Goal: Complete application form

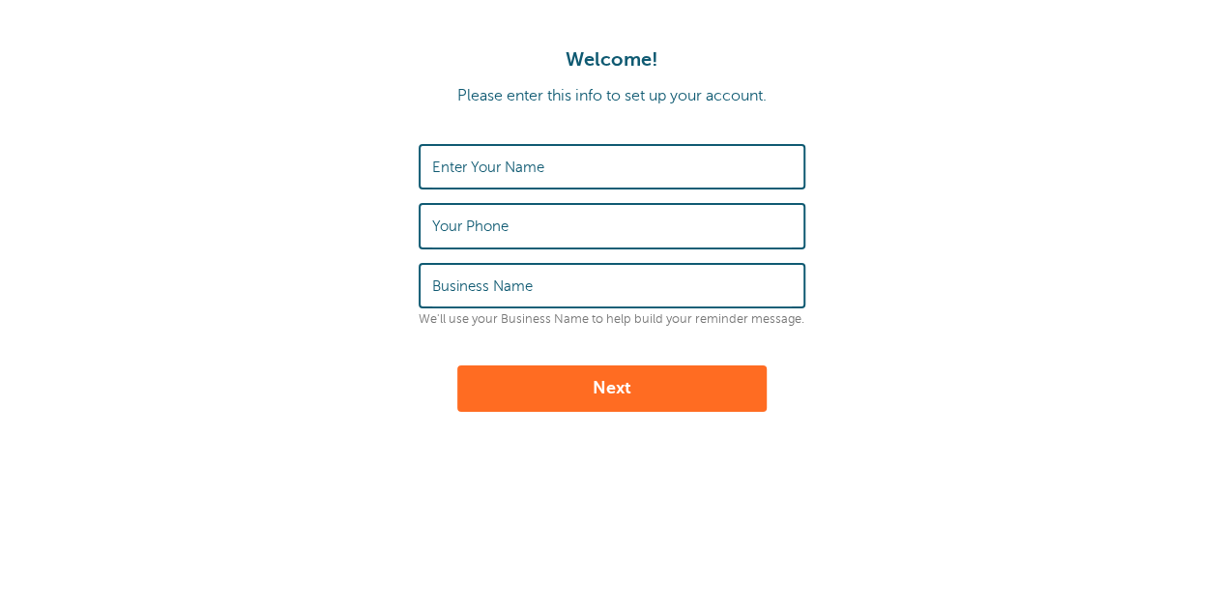
click at [576, 161] on input "Enter Your Name" at bounding box center [612, 167] width 360 height 42
type input "[PERSON_NAME]"
type input "5873173193"
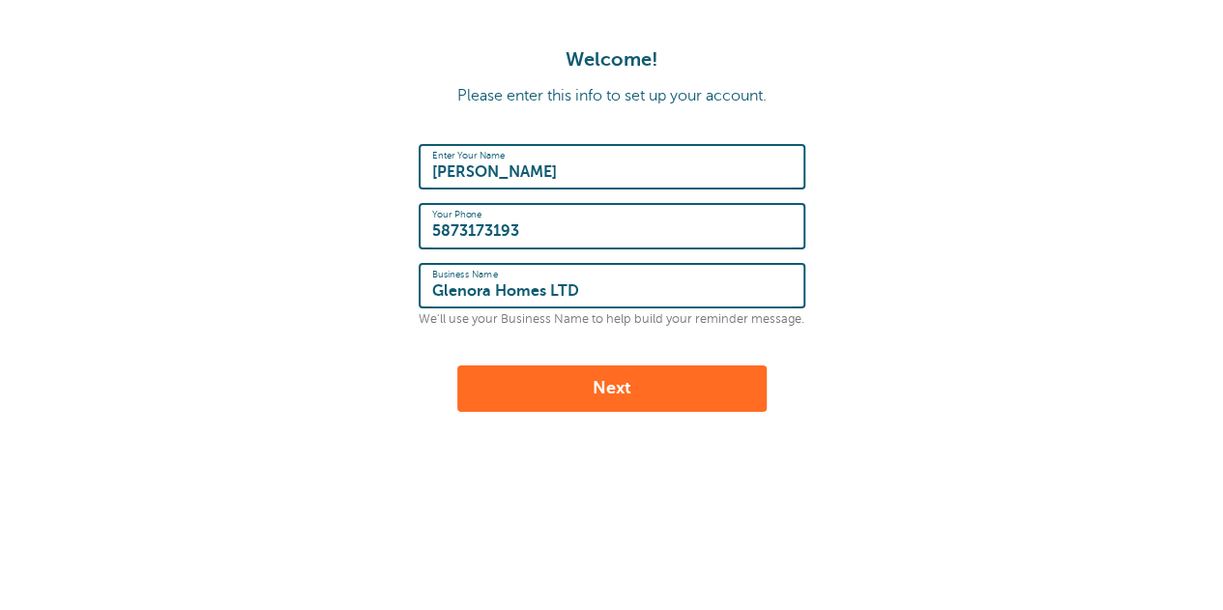
drag, startPoint x: 614, startPoint y: 284, endPoint x: 343, endPoint y: 347, distance: 277.9
click at [347, 335] on form "Enter Your Name [PERSON_NAME] Your Phone [PHONE_NUMBER] Business Name Glenora H…" at bounding box center [611, 278] width 1184 height 268
type input "[PERSON_NAME]"
click at [576, 182] on input "[PERSON_NAME]" at bounding box center [612, 167] width 360 height 42
type input "[PERSON_NAME]"
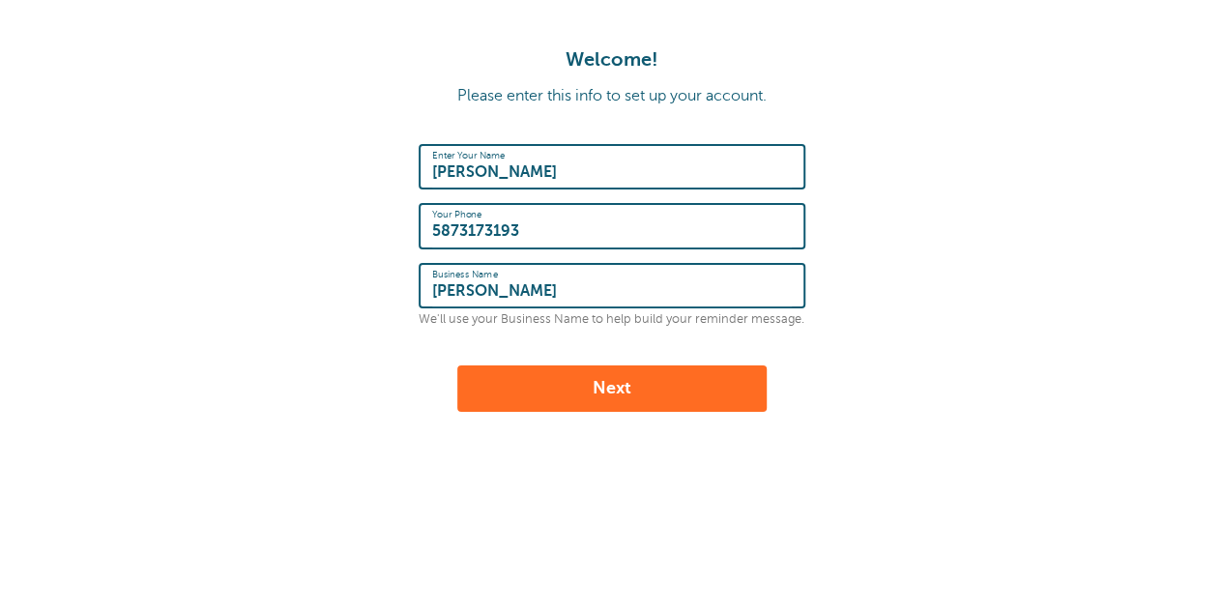
click at [661, 375] on button "Next" at bounding box center [611, 388] width 309 height 46
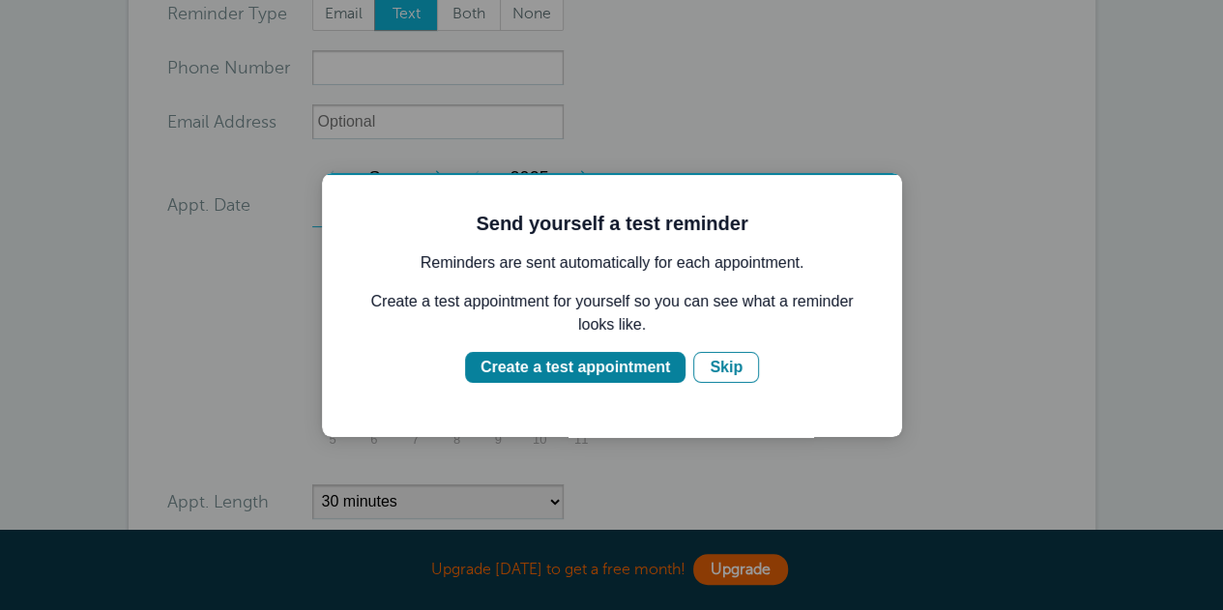
scroll to position [290, 0]
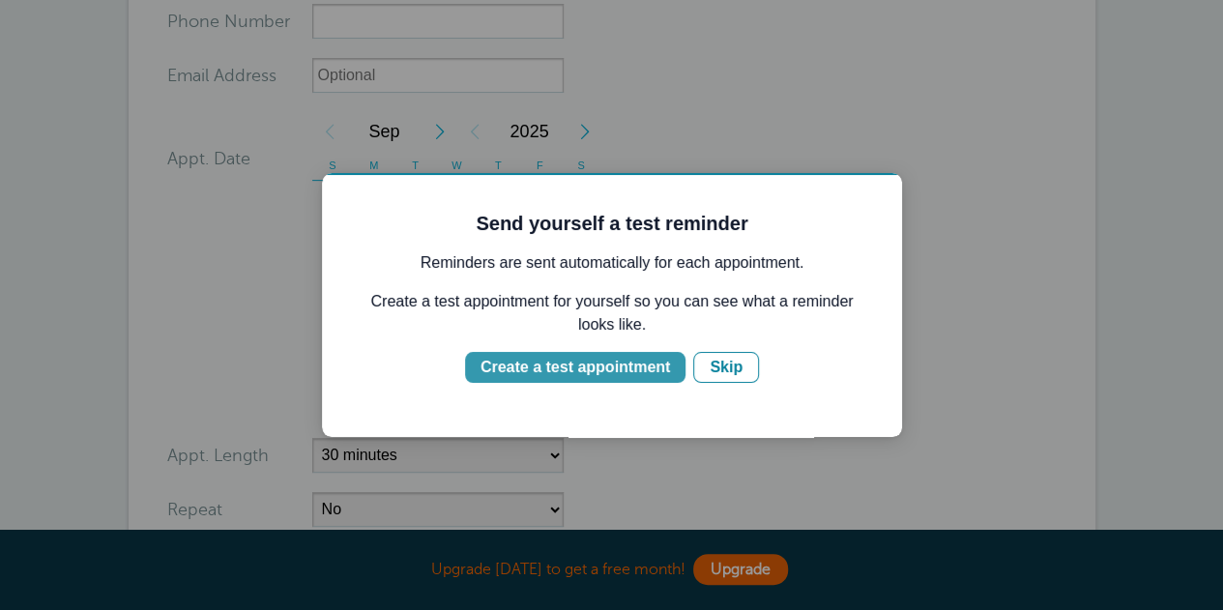
click at [615, 365] on div "Create a test appointment" at bounding box center [576, 367] width 190 height 23
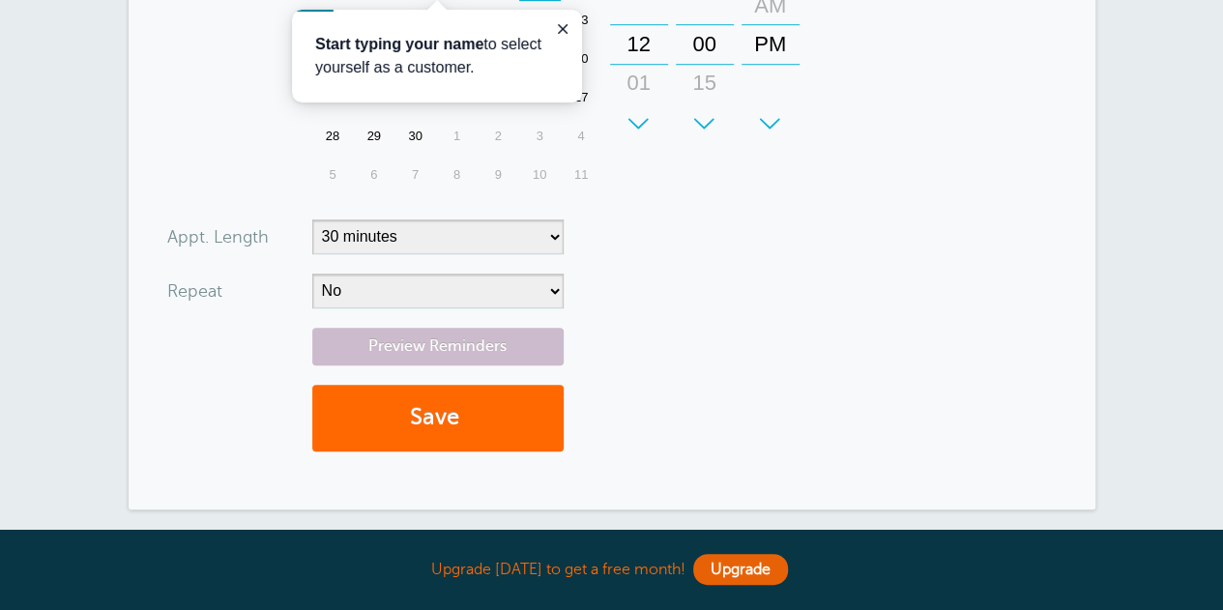
scroll to position [580, 0]
